Goal: Task Accomplishment & Management: Complete application form

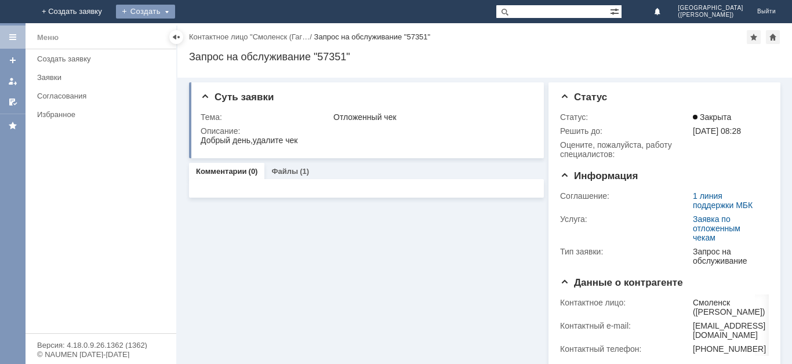
click at [175, 15] on div "Создать" at bounding box center [145, 12] width 59 height 14
click at [206, 37] on link "Заявка" at bounding box center [162, 35] width 88 height 14
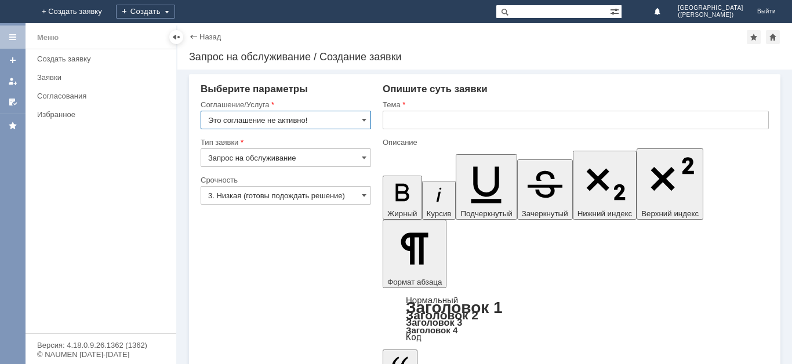
click at [354, 120] on input "Это соглашение не активно!" at bounding box center [286, 120] width 171 height 19
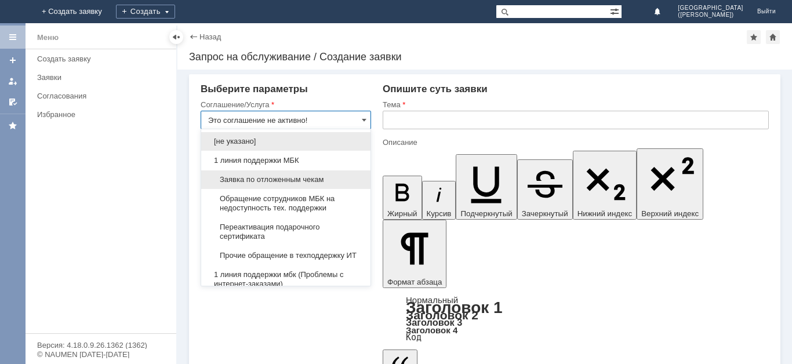
click at [269, 176] on span "Заявка по отложенным чекам" at bounding box center [285, 179] width 155 height 9
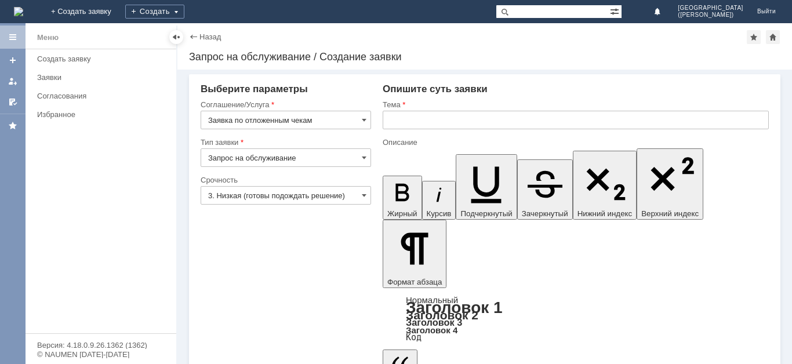
type input "Заявка по отложенным чекам"
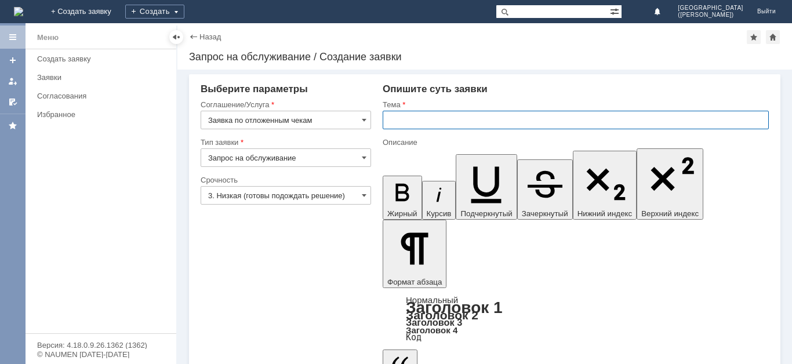
click at [435, 122] on input "text" at bounding box center [576, 120] width 386 height 19
type input "Отложенные чеки"
drag, startPoint x: 564, startPoint y: 2881, endPoint x: 956, endPoint y: 2995, distance: 408.2
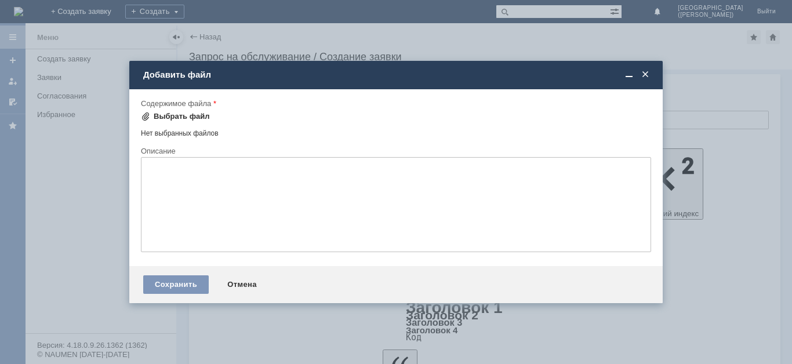
click at [203, 119] on div "Выбрать файл" at bounding box center [182, 116] width 56 height 9
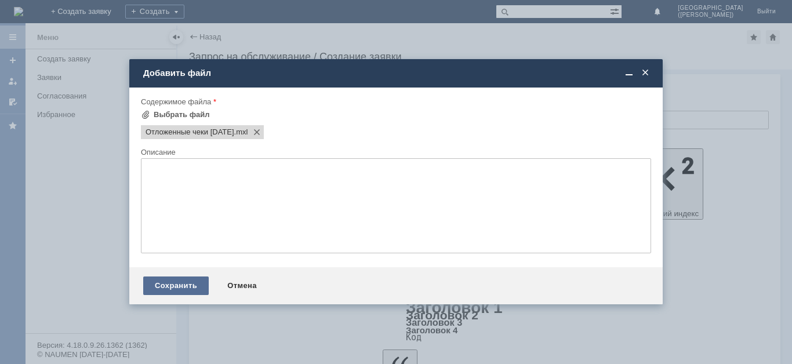
click at [173, 284] on div "Сохранить" at bounding box center [176, 286] width 66 height 19
